Goal: Find specific page/section: Find specific page/section

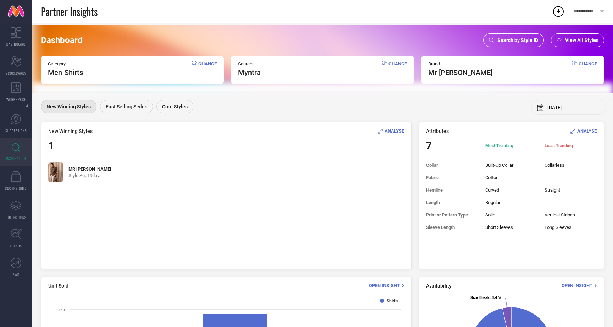
click at [211, 62] on span "Change" at bounding box center [207, 69] width 18 height 16
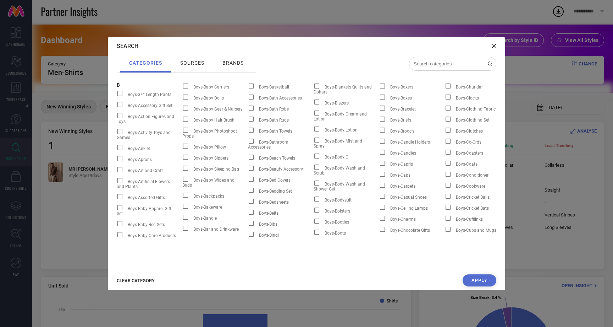
click at [450, 64] on input at bounding box center [448, 64] width 71 height 6
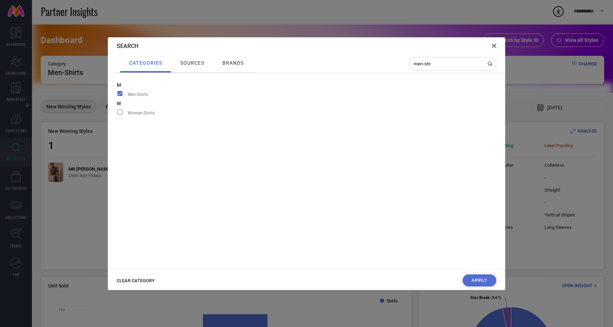
click at [120, 93] on span at bounding box center [120, 93] width 5 height 5
click at [117, 96] on input "Men-Shirts" at bounding box center [117, 96] width 0 height 0
click at [438, 63] on input "men-shi" at bounding box center [448, 64] width 71 height 6
type input "men-ts"
click at [119, 95] on span at bounding box center [120, 93] width 5 height 5
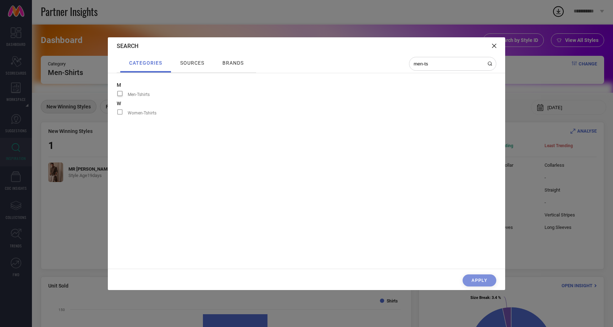
click at [117, 96] on input "Men-Tshirts" at bounding box center [117, 96] width 0 height 0
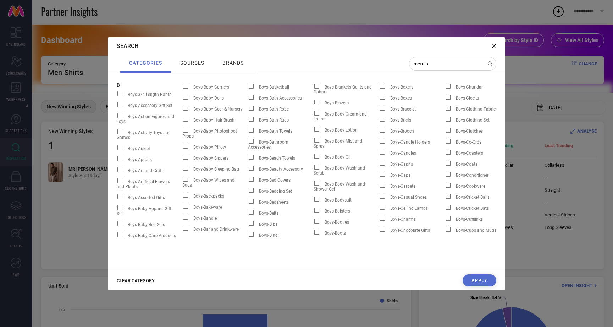
click at [484, 279] on button "Apply" at bounding box center [480, 280] width 34 height 12
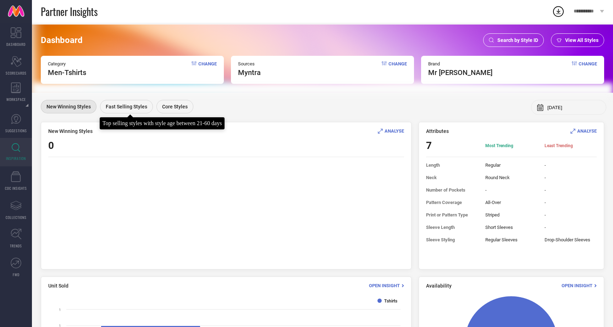
click at [132, 107] on span "Fast Selling Styles" at bounding box center [127, 107] width 42 height 6
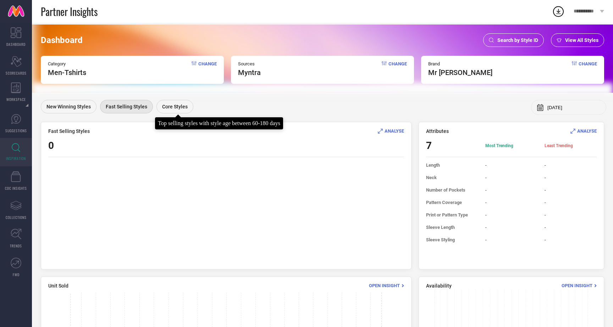
click at [167, 111] on div "Core Styles" at bounding box center [175, 106] width 37 height 13
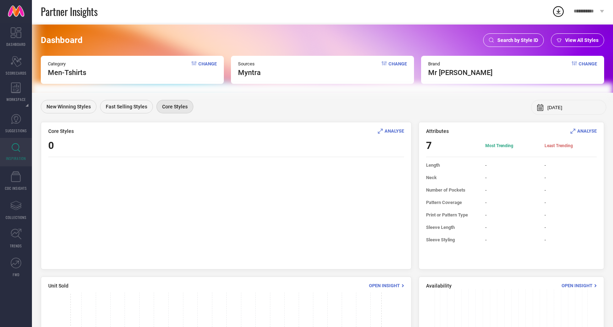
click at [587, 43] on div "View All Styles" at bounding box center [577, 39] width 53 height 13
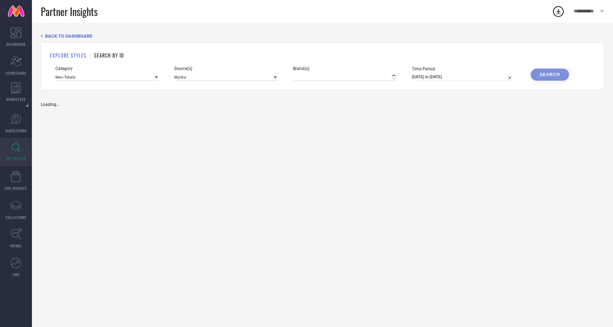
type input "MR [PERSON_NAME]"
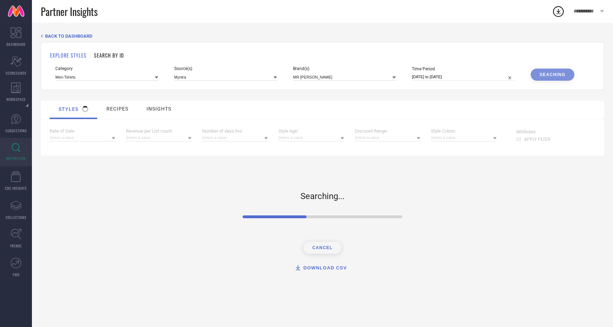
select select "8"
select select "2025"
select select "9"
select select "2025"
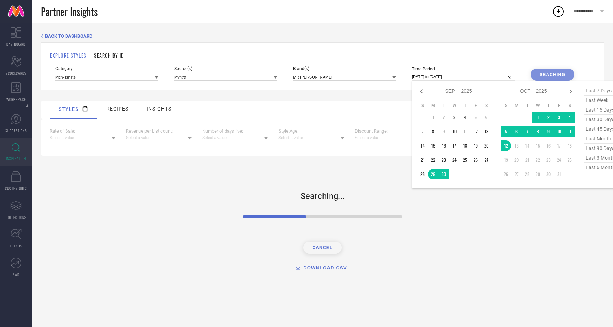
click at [432, 73] on input "[DATE] to [DATE]" at bounding box center [463, 76] width 103 height 7
click at [594, 168] on span "last 6 months" at bounding box center [602, 168] width 36 height 10
type input "[DATE] to [DATE]"
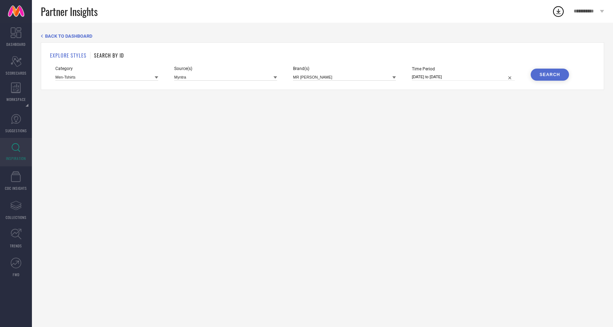
click at [551, 73] on div "Search" at bounding box center [550, 74] width 21 height 5
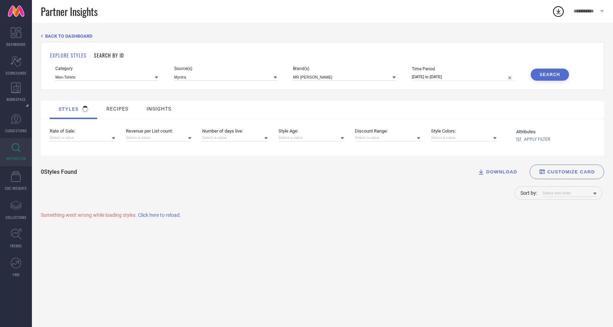
click at [169, 217] on span "Click here to reload." at bounding box center [159, 215] width 43 height 6
